Goal: Find specific page/section: Find specific page/section

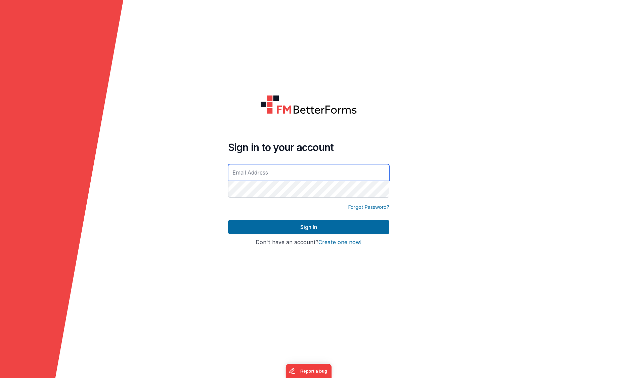
type input "[EMAIL_ADDRESS][DOMAIN_NAME]"
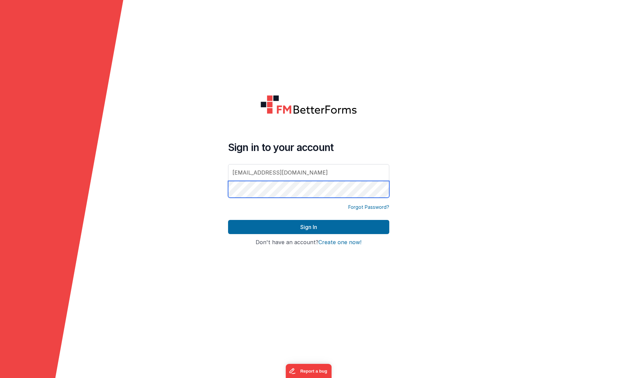
click at [308, 227] on button "Sign In" at bounding box center [308, 227] width 161 height 14
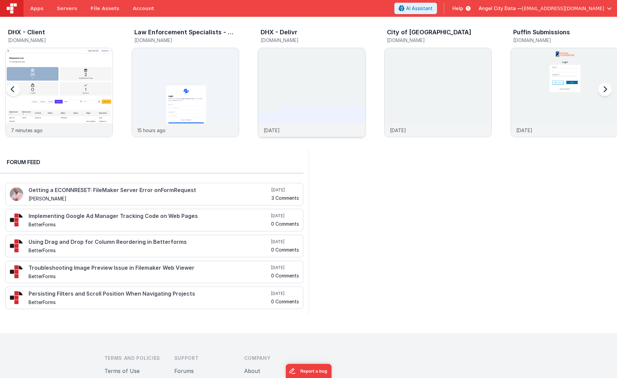
click at [300, 68] on img at bounding box center [311, 101] width 107 height 107
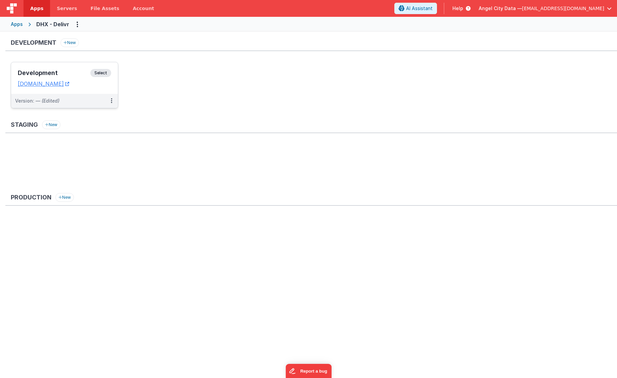
click at [68, 70] on h3 "Development" at bounding box center [54, 73] width 73 height 7
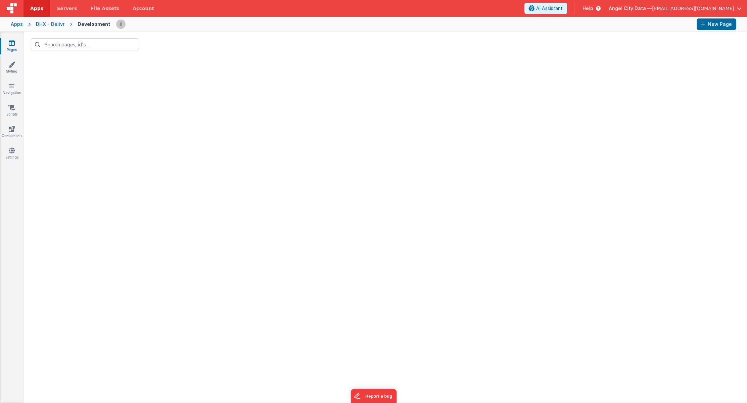
click at [9, 50] on link "Pages" at bounding box center [12, 46] width 24 height 13
click at [8, 71] on link "Styling" at bounding box center [12, 67] width 24 height 13
click at [13, 45] on icon at bounding box center [12, 43] width 6 height 7
click at [113, 77] on div at bounding box center [385, 230] width 723 height 345
click at [60, 25] on div "DHX - Delivr" at bounding box center [50, 24] width 29 height 7
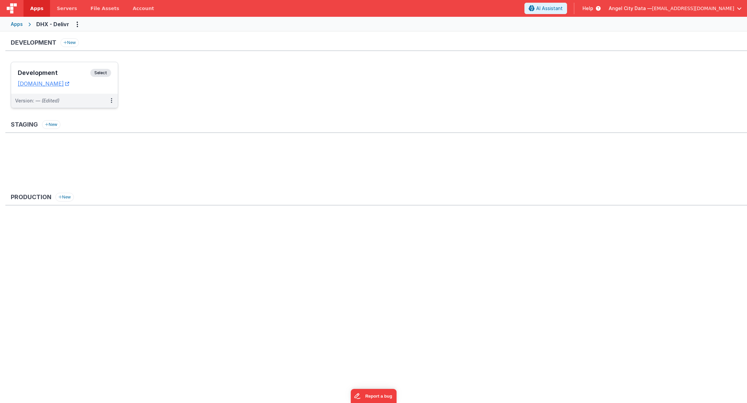
click at [71, 69] on div "Development Select" at bounding box center [64, 74] width 93 height 11
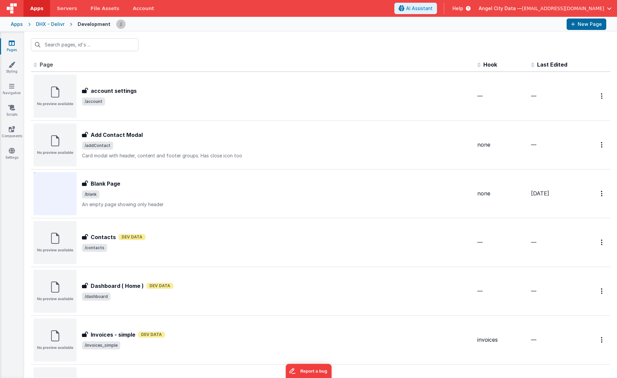
click at [50, 24] on div "DHX - Delivr" at bounding box center [50, 24] width 29 height 7
